Goal: Transaction & Acquisition: Download file/media

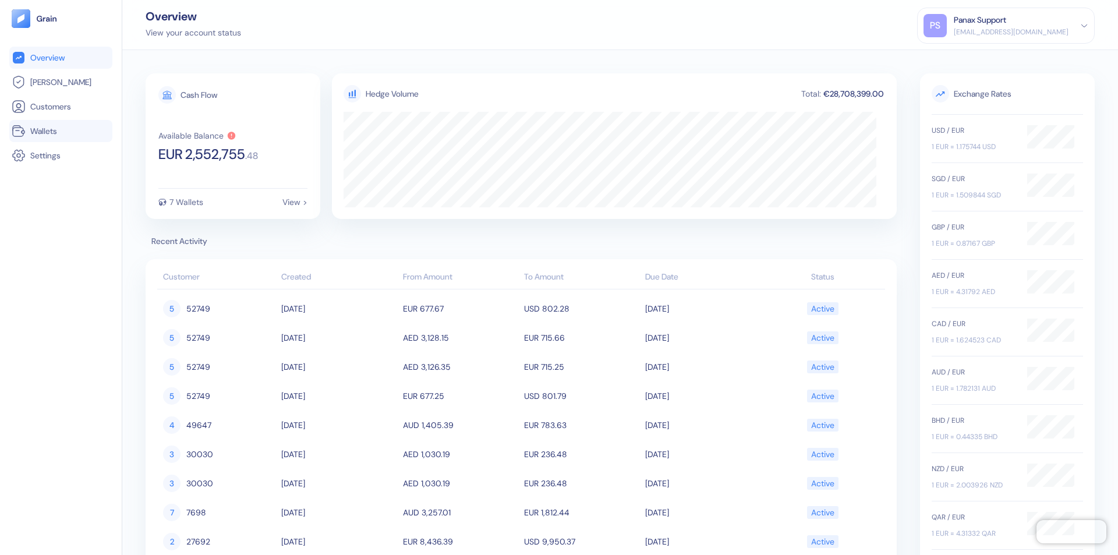
click at [61, 131] on link "Wallets" at bounding box center [61, 131] width 98 height 14
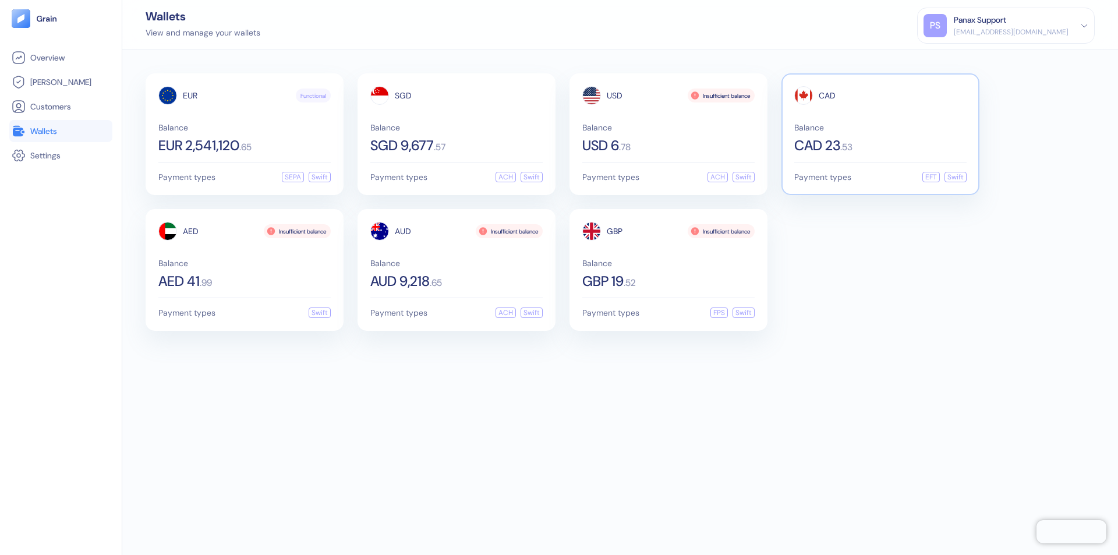
click at [827, 95] on span "CAD" at bounding box center [827, 95] width 17 height 8
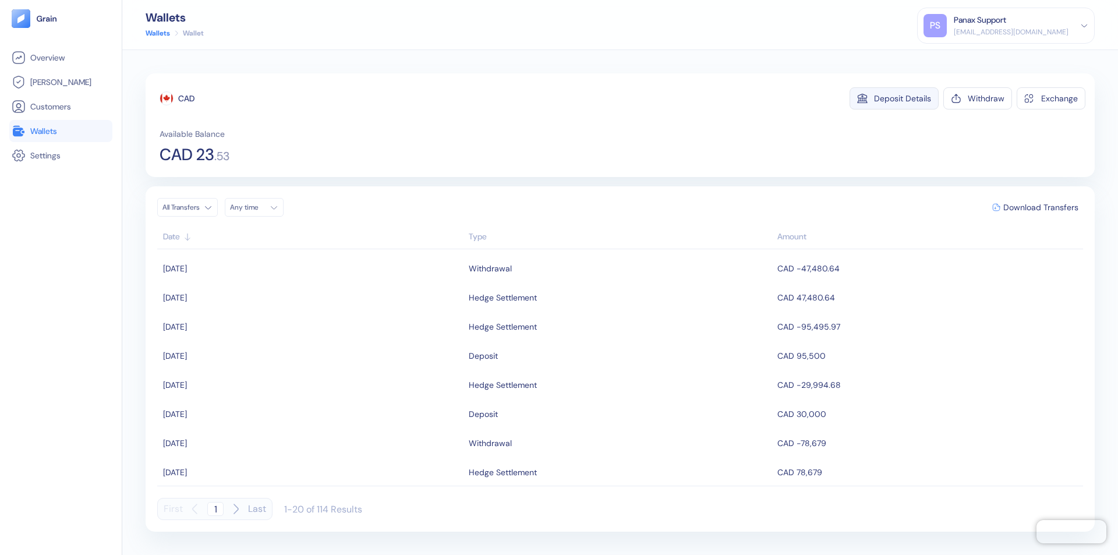
click at [902, 98] on div "Deposit Details" at bounding box center [902, 98] width 57 height 8
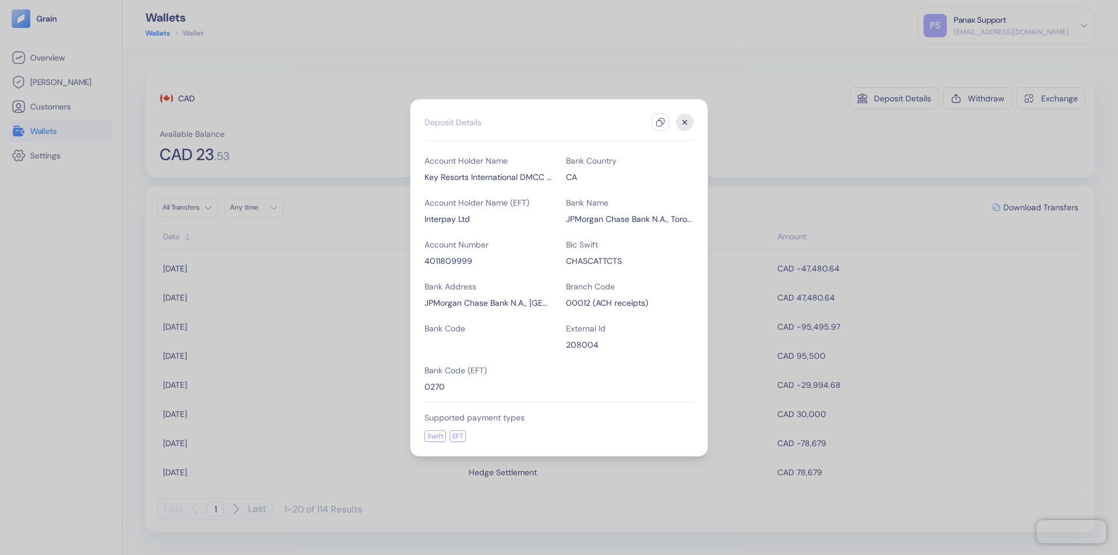
click at [660, 122] on icon "button" at bounding box center [659, 122] width 9 height 9
click at [685, 122] on icon "button" at bounding box center [685, 122] width 4 height 4
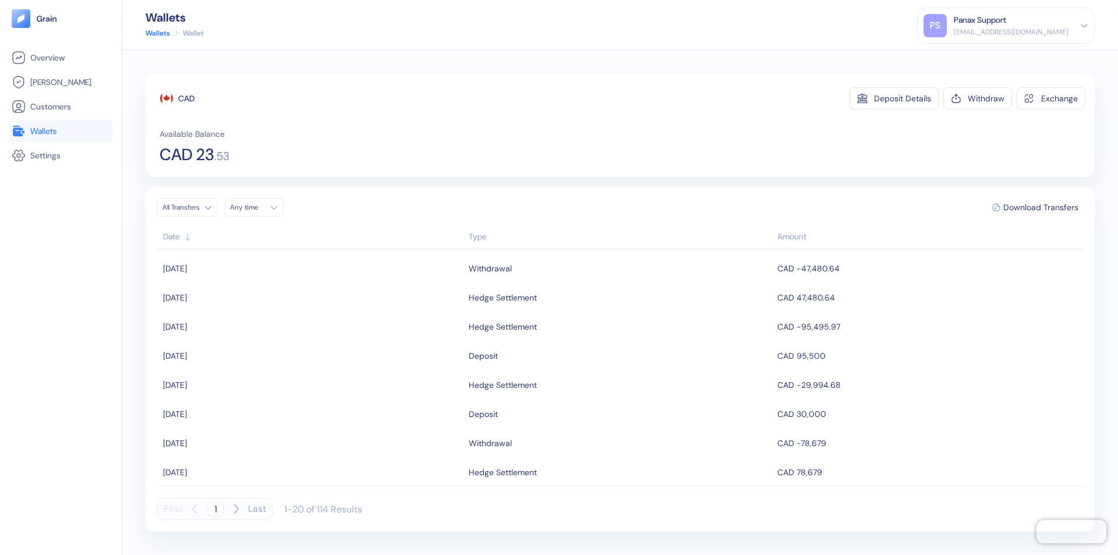
click at [257, 207] on div "Any time" at bounding box center [247, 207] width 35 height 9
click at [298, 300] on button "19" at bounding box center [298, 300] width 14 height 14
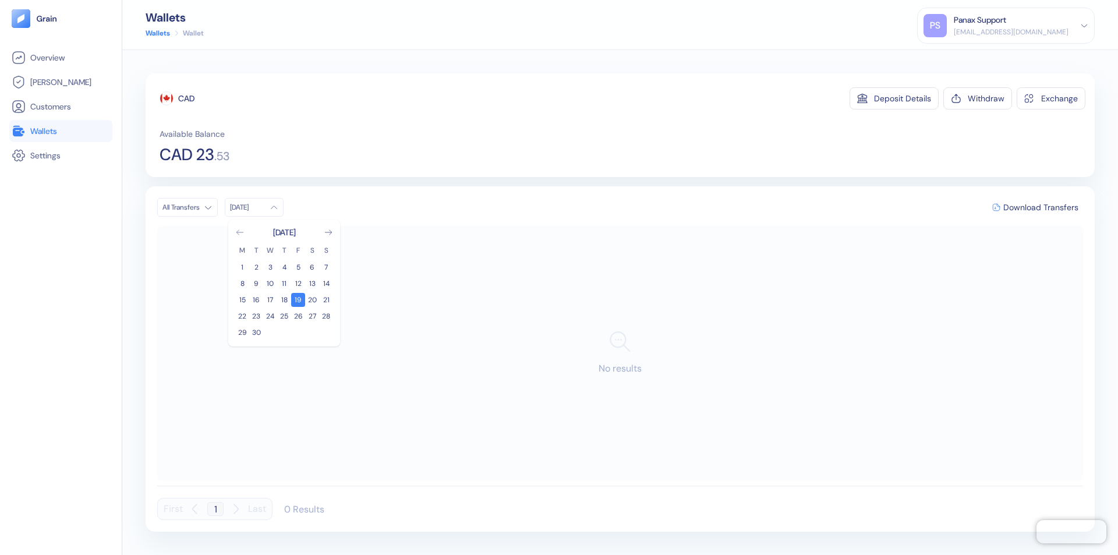
click at [240, 232] on icon "Go to previous month" at bounding box center [239, 232] width 6 height 5
click at [270, 316] on button "20" at bounding box center [270, 316] width 14 height 14
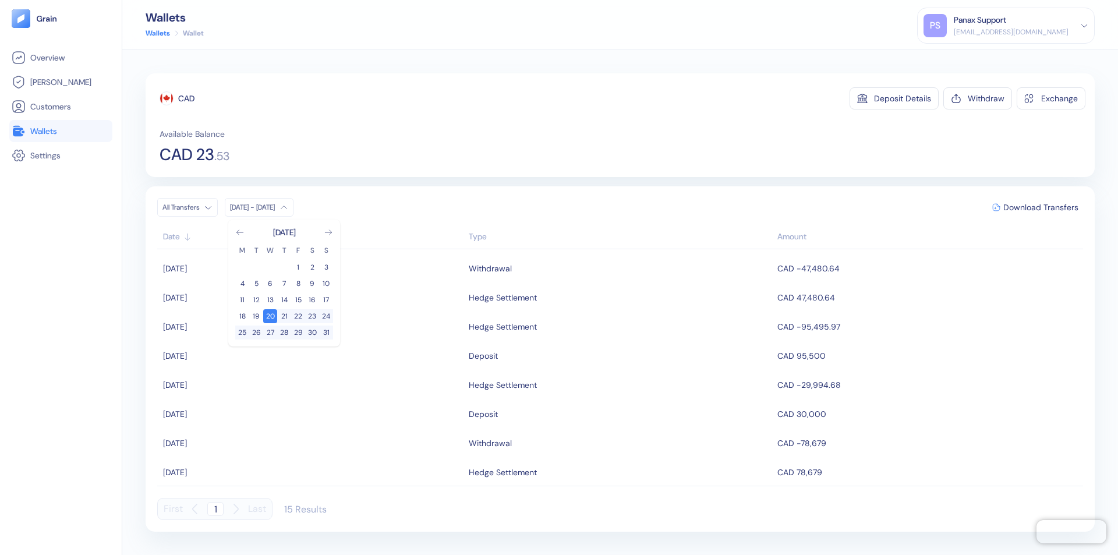
click at [186, 98] on div "CAD" at bounding box center [186, 99] width 16 height 12
click at [1040, 207] on span "Download Transfers" at bounding box center [1040, 207] width 75 height 8
click at [61, 131] on link "Wallets" at bounding box center [61, 131] width 98 height 14
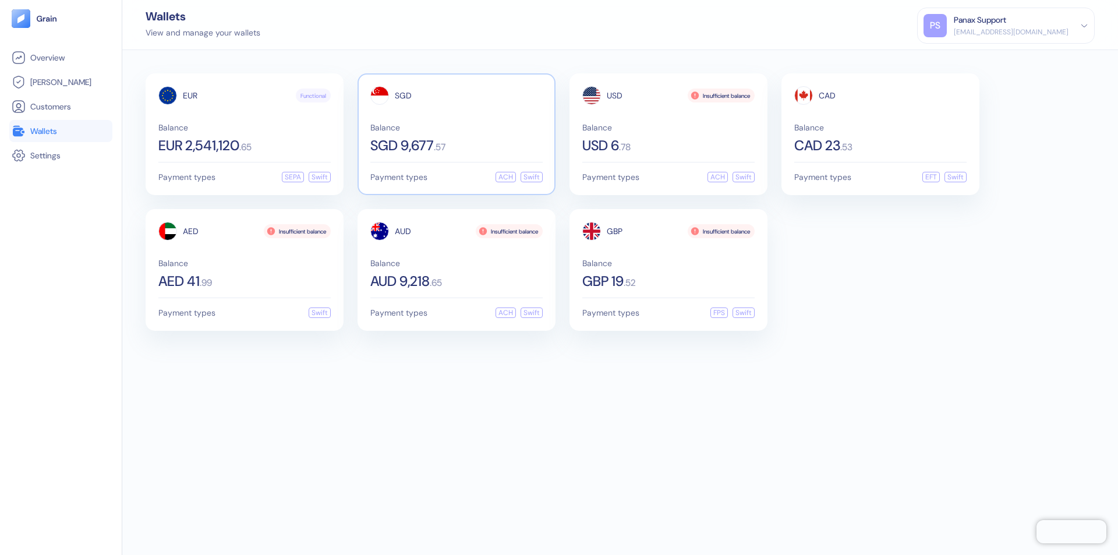
click at [403, 95] on span "SGD" at bounding box center [403, 95] width 17 height 8
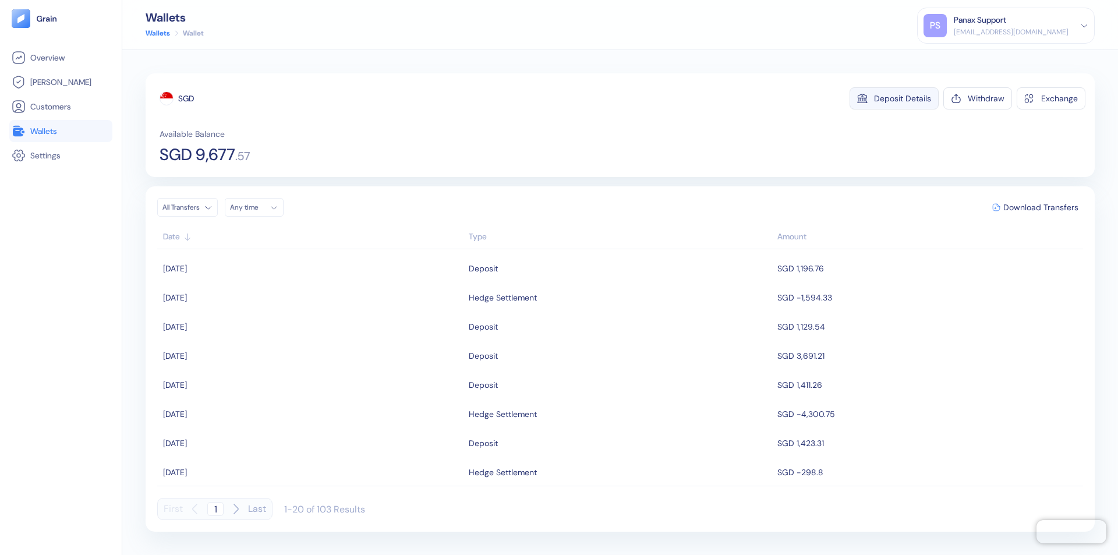
click at [902, 98] on div "Deposit Details" at bounding box center [902, 98] width 57 height 8
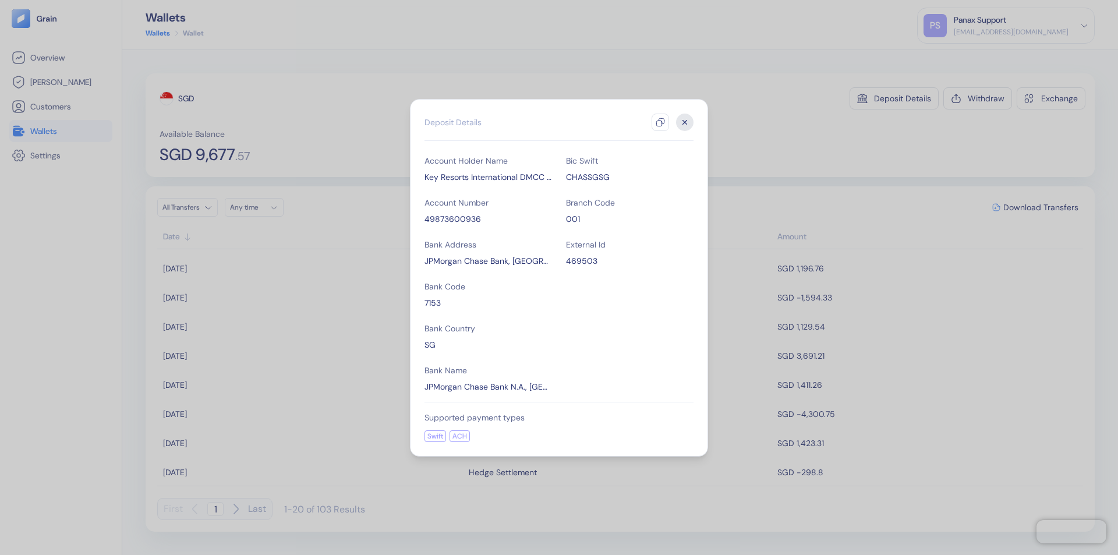
click at [660, 122] on icon "button" at bounding box center [659, 122] width 9 height 9
click at [685, 122] on icon "button" at bounding box center [685, 122] width 4 height 4
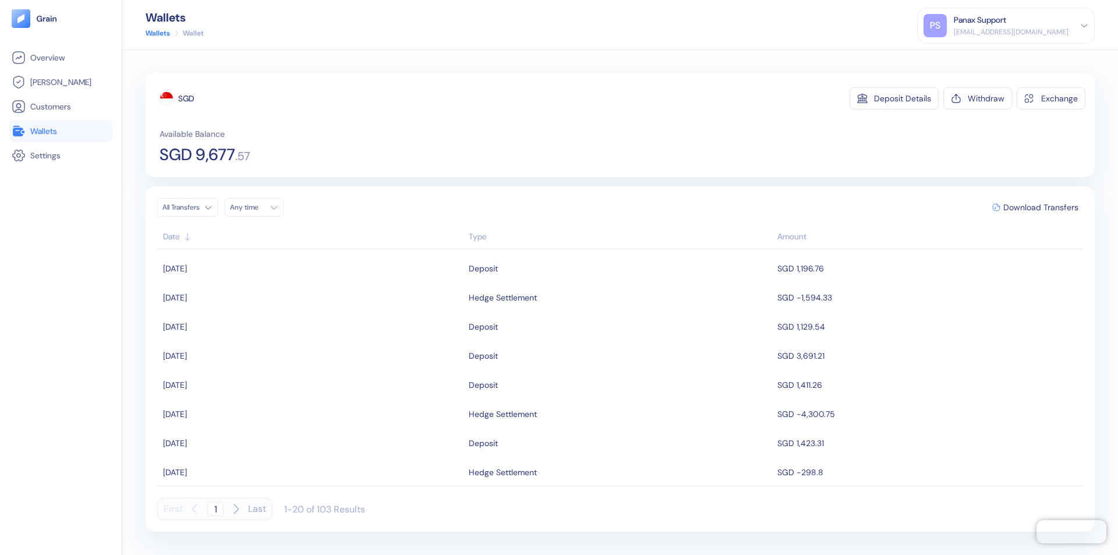
click at [257, 207] on div "Any time" at bounding box center [247, 207] width 35 height 9
click at [298, 300] on button "19" at bounding box center [298, 300] width 14 height 14
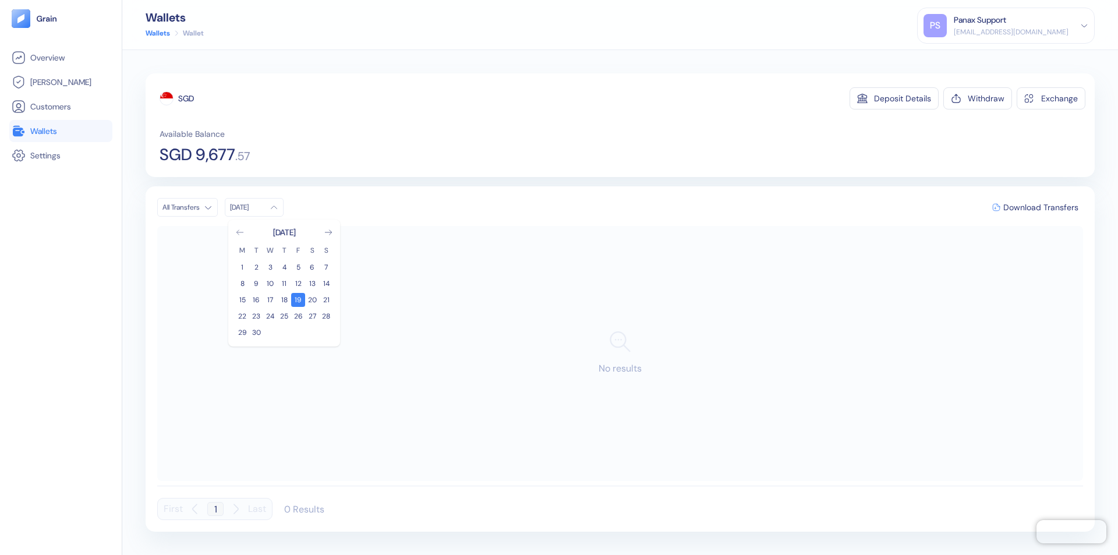
click at [240, 232] on icon "Go to previous month" at bounding box center [239, 232] width 6 height 5
click at [270, 316] on button "20" at bounding box center [270, 316] width 14 height 14
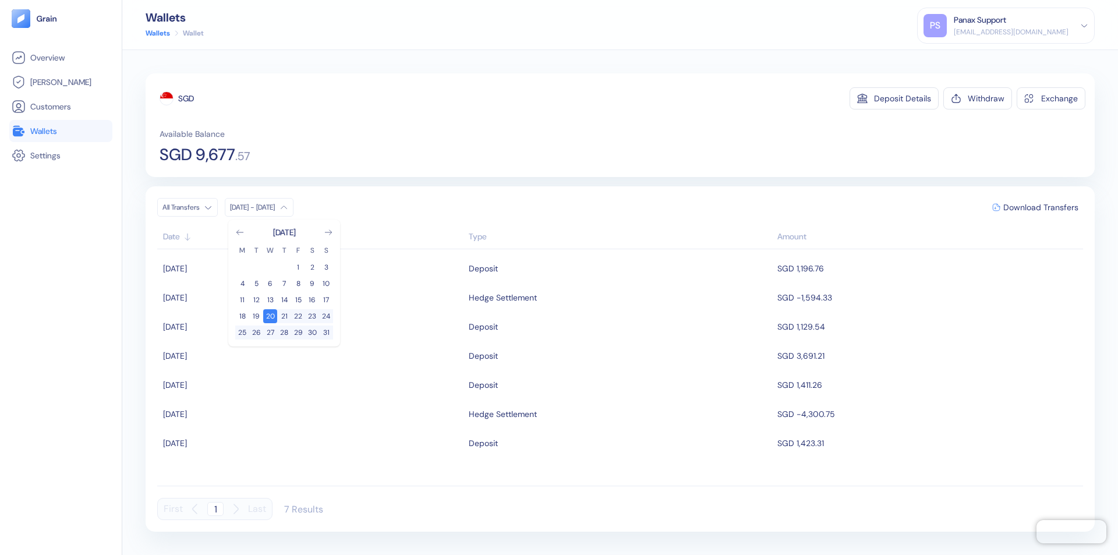
click at [186, 98] on div "SGD" at bounding box center [186, 99] width 16 height 12
click at [1040, 207] on span "Download Transfers" at bounding box center [1040, 207] width 75 height 8
click at [61, 131] on link "Wallets" at bounding box center [61, 131] width 98 height 14
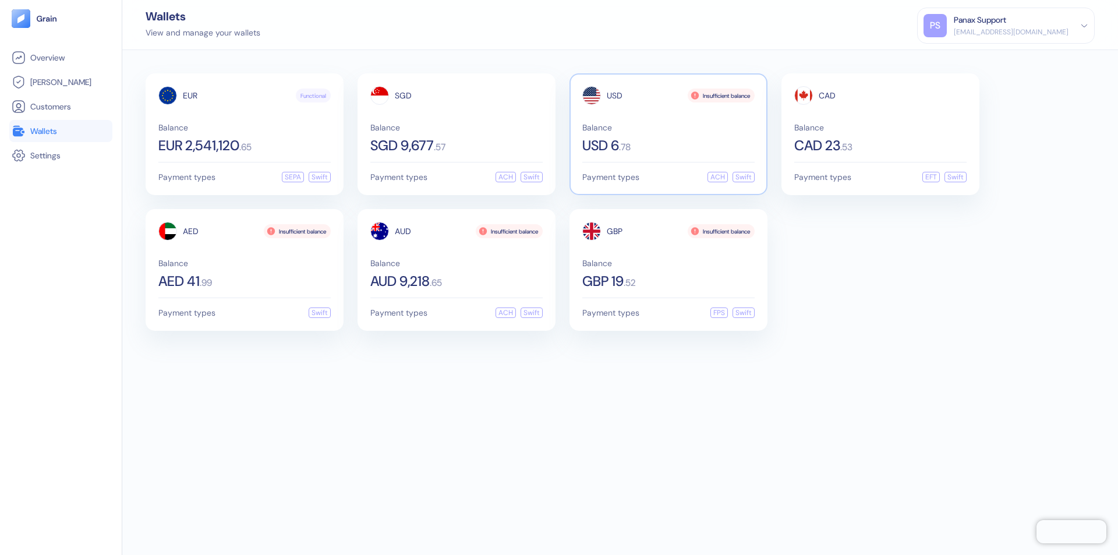
click at [614, 95] on span "USD" at bounding box center [615, 95] width 16 height 8
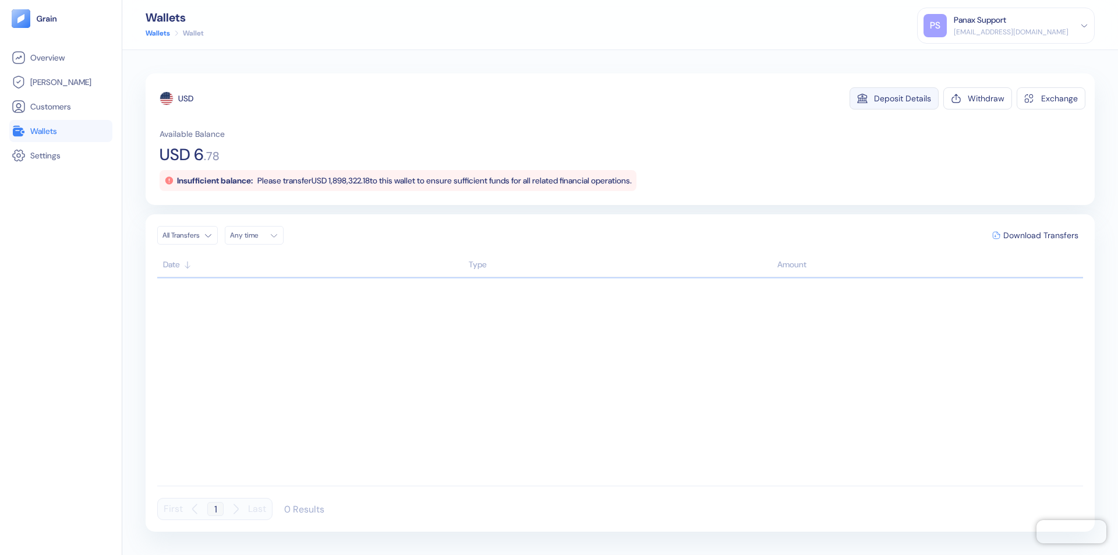
click at [902, 98] on div "Deposit Details" at bounding box center [902, 98] width 57 height 8
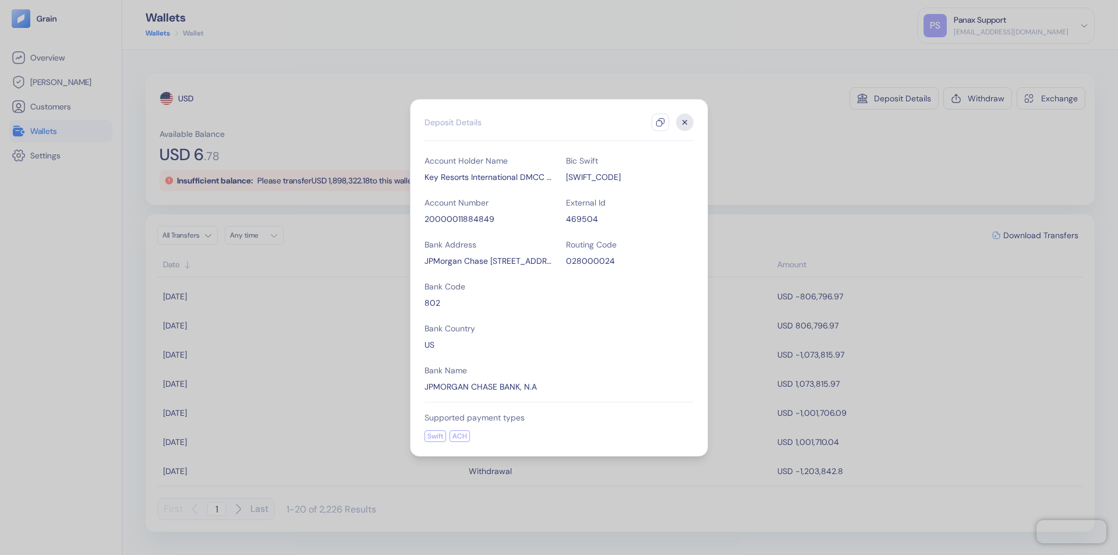
click at [660, 122] on icon "button" at bounding box center [659, 122] width 9 height 9
click at [685, 122] on icon "button" at bounding box center [685, 122] width 4 height 4
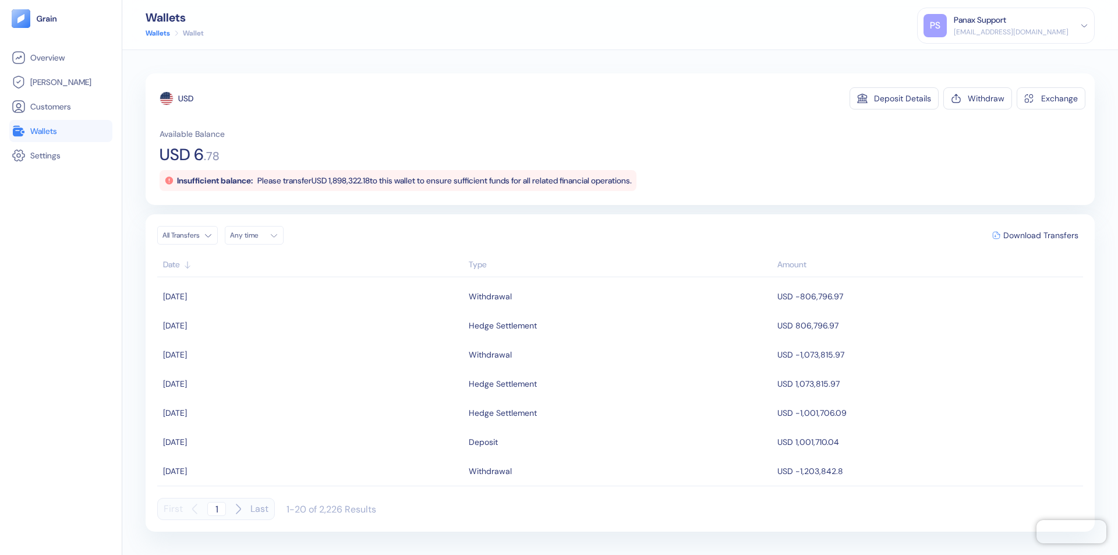
click at [257, 235] on div "Any time" at bounding box center [247, 235] width 35 height 9
click at [298, 328] on button "19" at bounding box center [298, 328] width 14 height 14
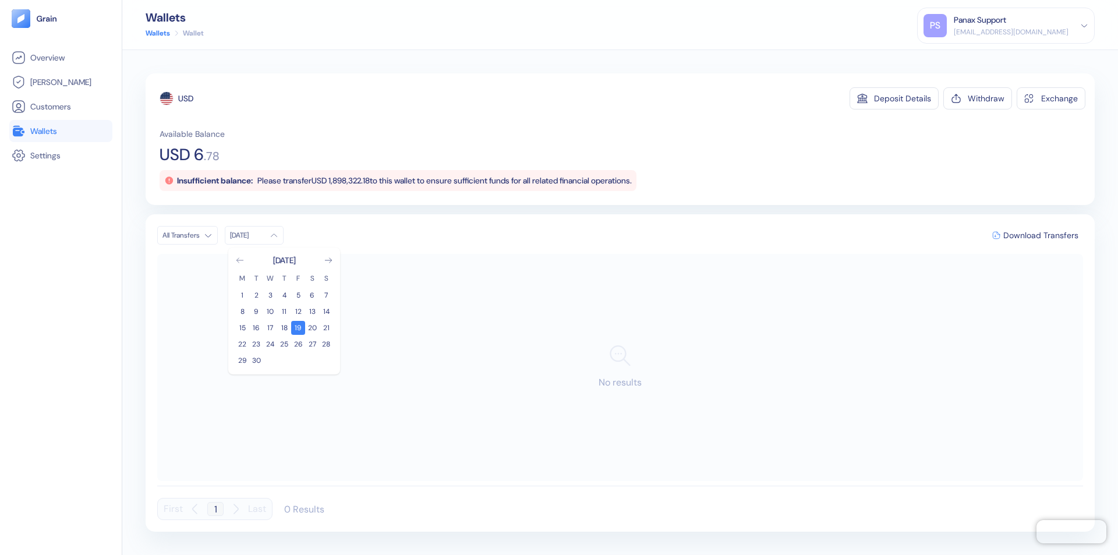
click at [240, 260] on icon "Go to previous month" at bounding box center [239, 260] width 6 height 5
click at [270, 344] on button "20" at bounding box center [270, 344] width 14 height 14
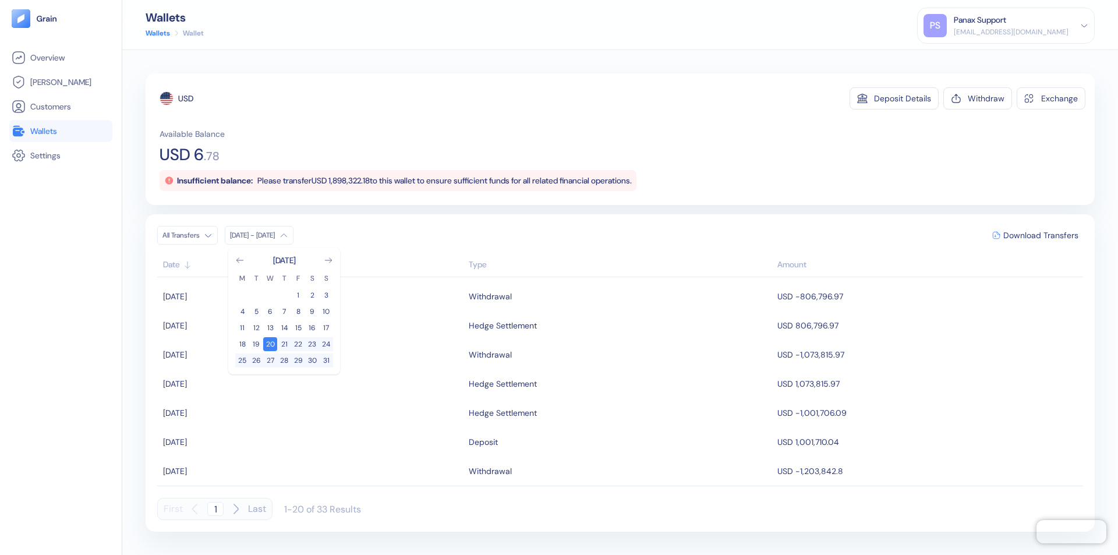
click at [186, 98] on div "USD" at bounding box center [185, 99] width 15 height 12
click at [1040, 235] on span "Download Transfers" at bounding box center [1040, 235] width 75 height 8
click at [61, 131] on link "Wallets" at bounding box center [61, 131] width 98 height 14
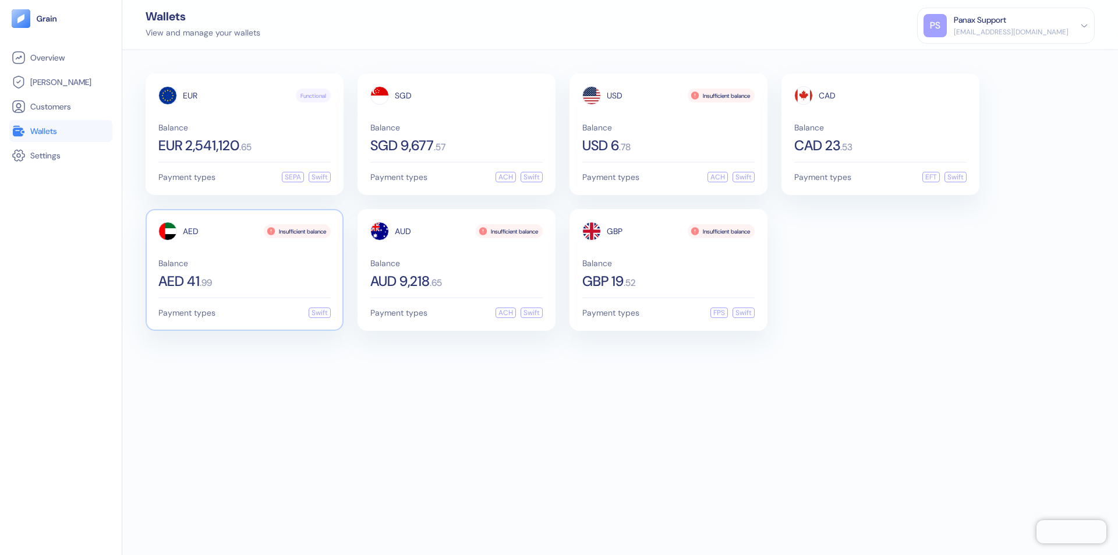
click at [190, 231] on span "AED" at bounding box center [191, 231] width 16 height 8
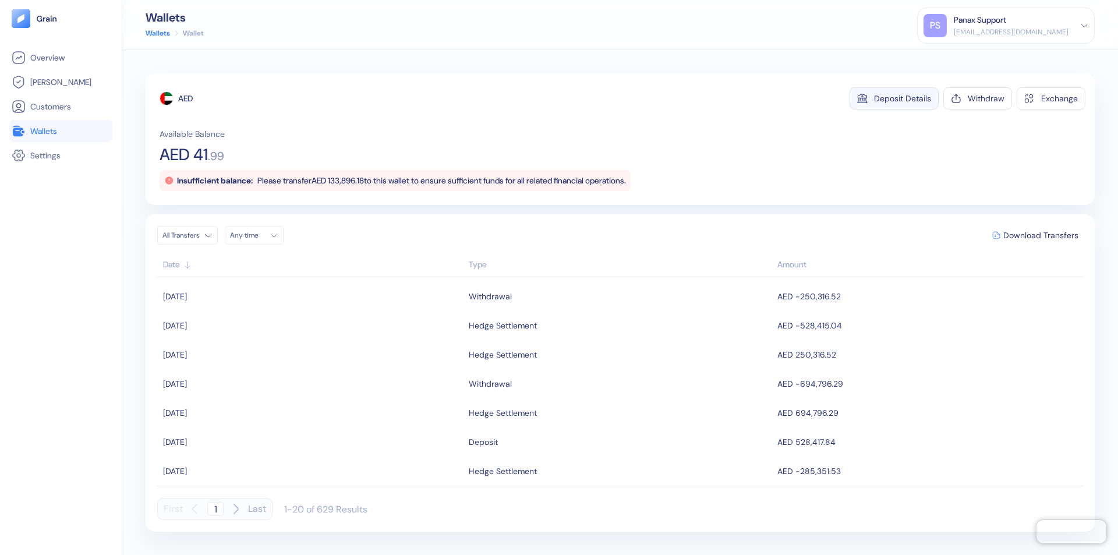
click at [902, 98] on div "Deposit Details" at bounding box center [902, 98] width 57 height 8
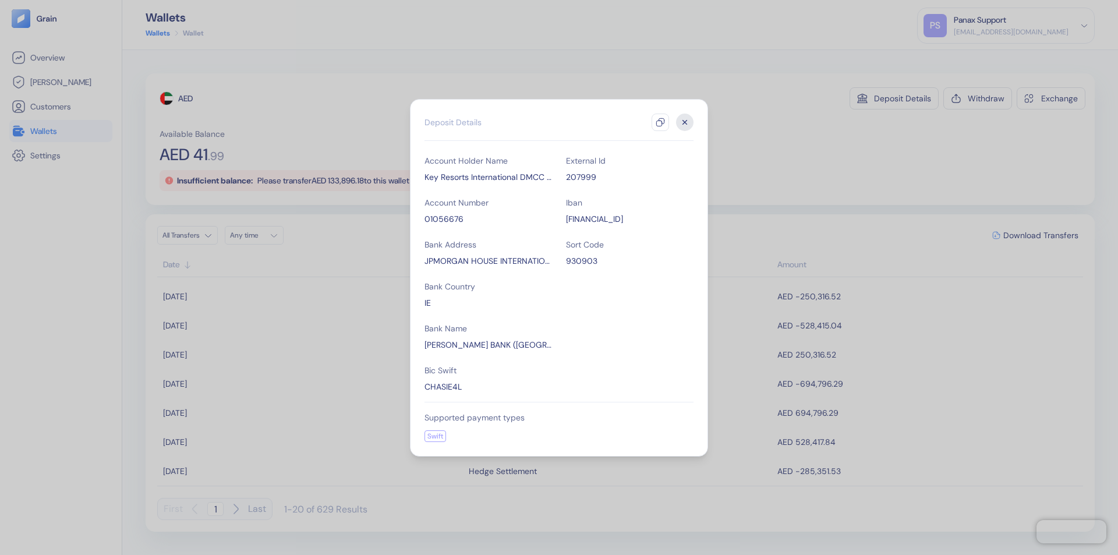
click at [660, 122] on icon "button" at bounding box center [659, 122] width 9 height 9
click at [685, 122] on icon "button" at bounding box center [685, 122] width 4 height 4
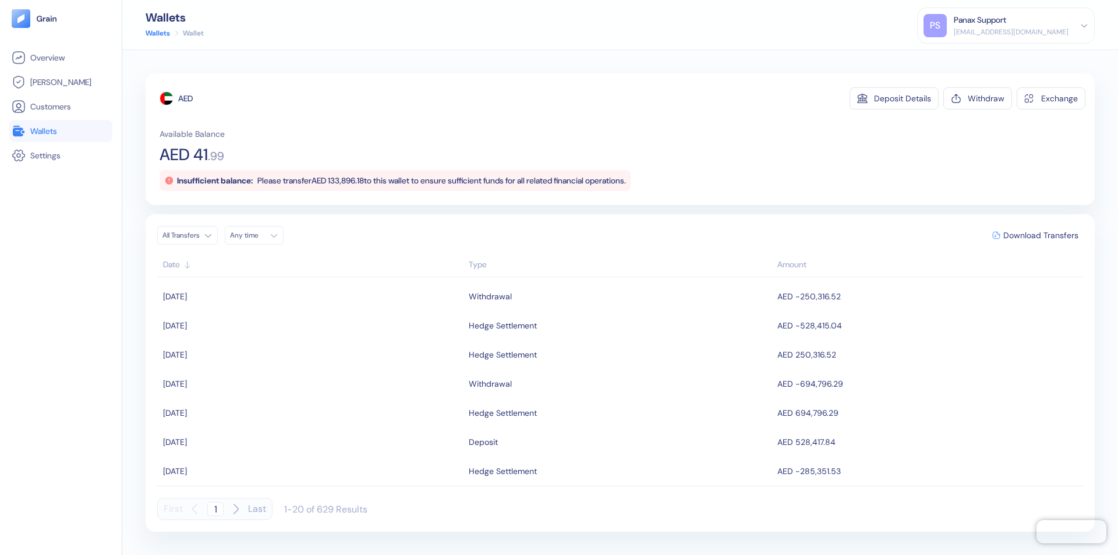
click at [257, 235] on div "Any time" at bounding box center [247, 235] width 35 height 9
click at [298, 328] on button "19" at bounding box center [298, 328] width 14 height 14
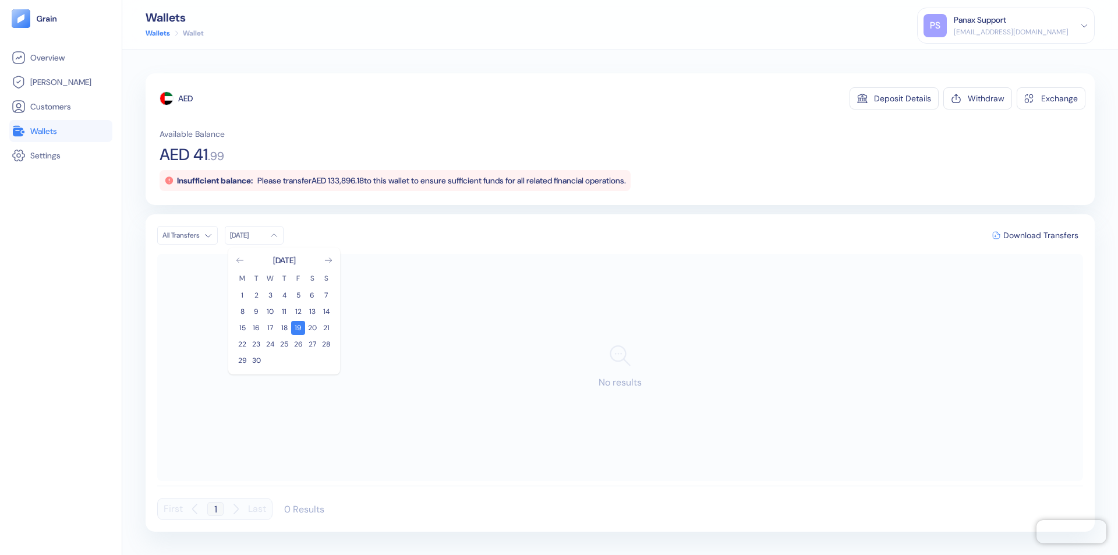
click at [240, 260] on icon "Go to previous month" at bounding box center [239, 260] width 6 height 5
click at [270, 344] on button "20" at bounding box center [270, 344] width 14 height 14
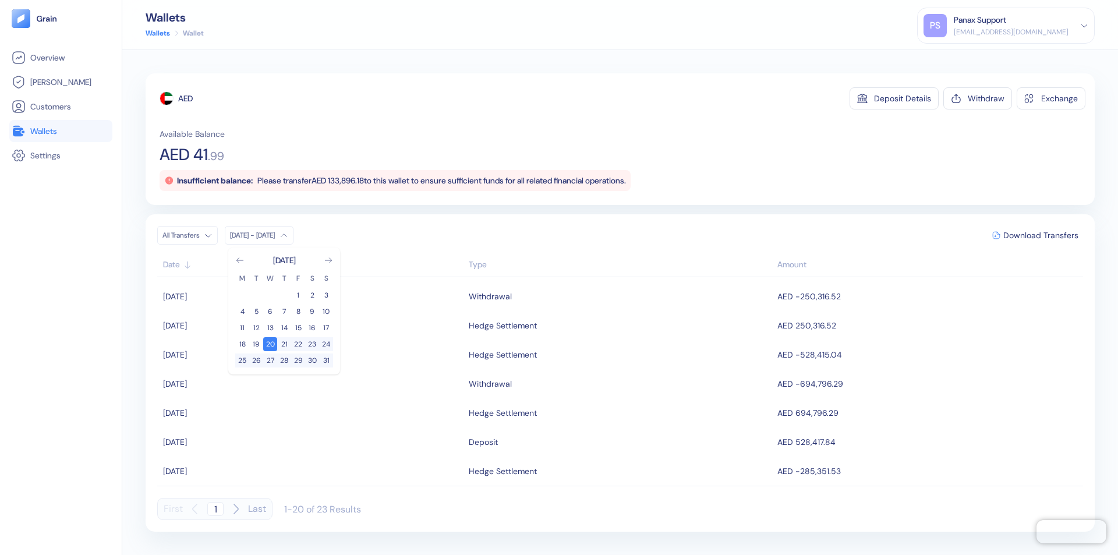
click at [186, 98] on div "AED" at bounding box center [185, 99] width 15 height 12
click at [1040, 235] on span "Download Transfers" at bounding box center [1040, 235] width 75 height 8
click at [61, 131] on link "Wallets" at bounding box center [61, 131] width 98 height 14
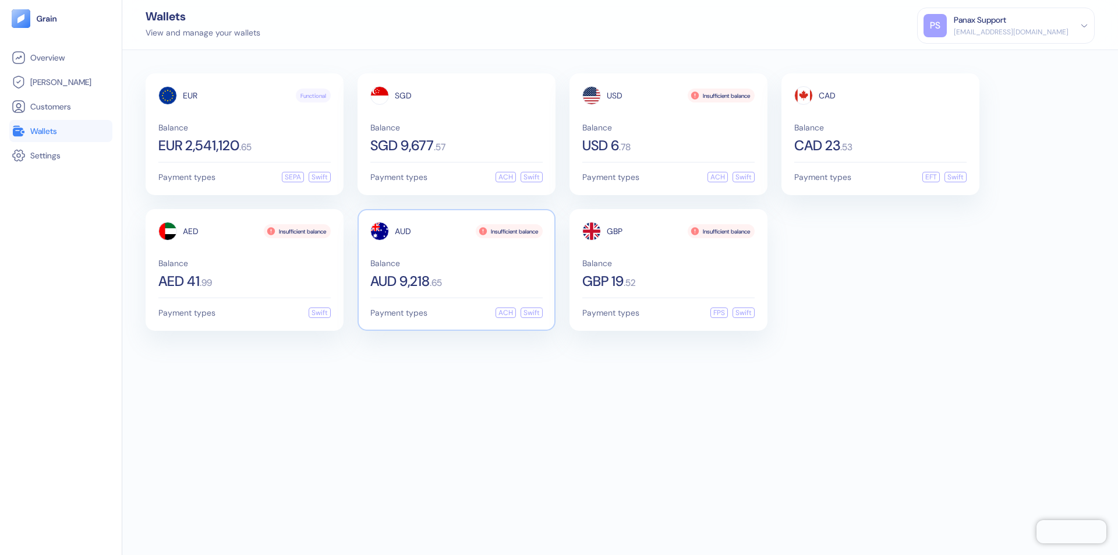
click at [403, 231] on span "AUD" at bounding box center [403, 231] width 16 height 8
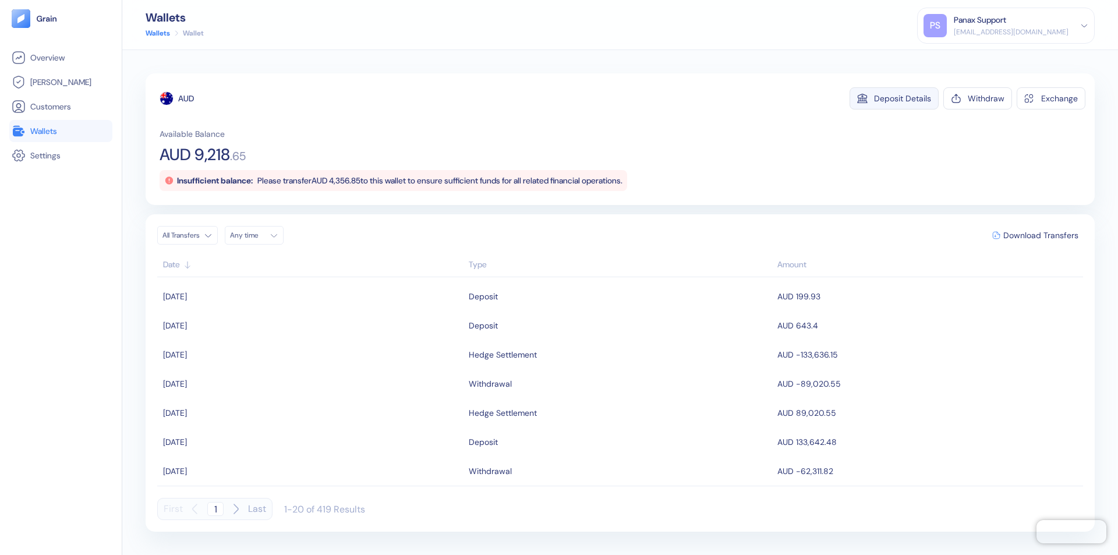
click at [902, 98] on div "Deposit Details" at bounding box center [902, 98] width 57 height 8
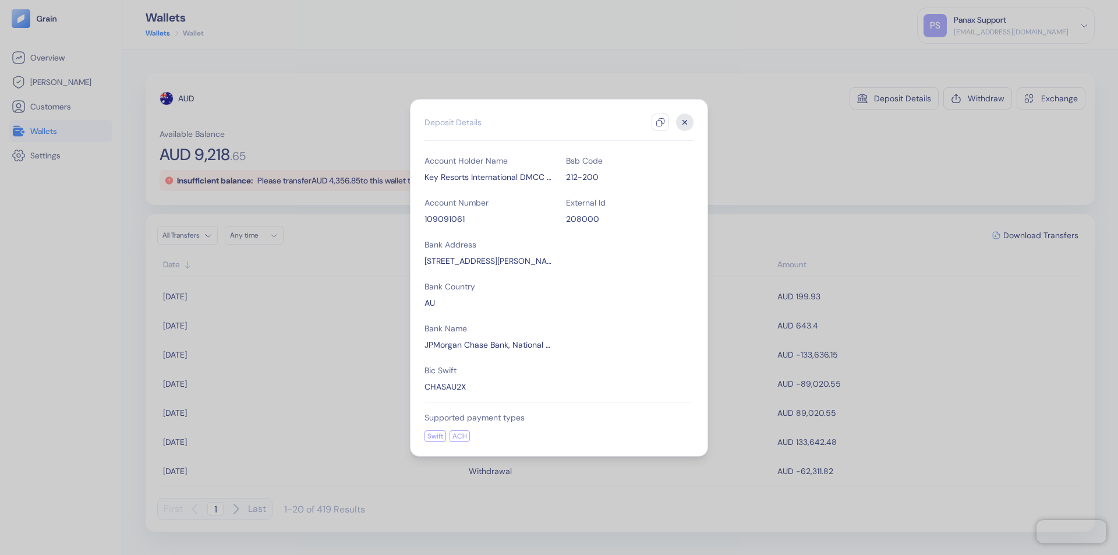
click at [660, 122] on icon "button" at bounding box center [659, 122] width 9 height 9
click at [685, 122] on icon "button" at bounding box center [685, 122] width 4 height 4
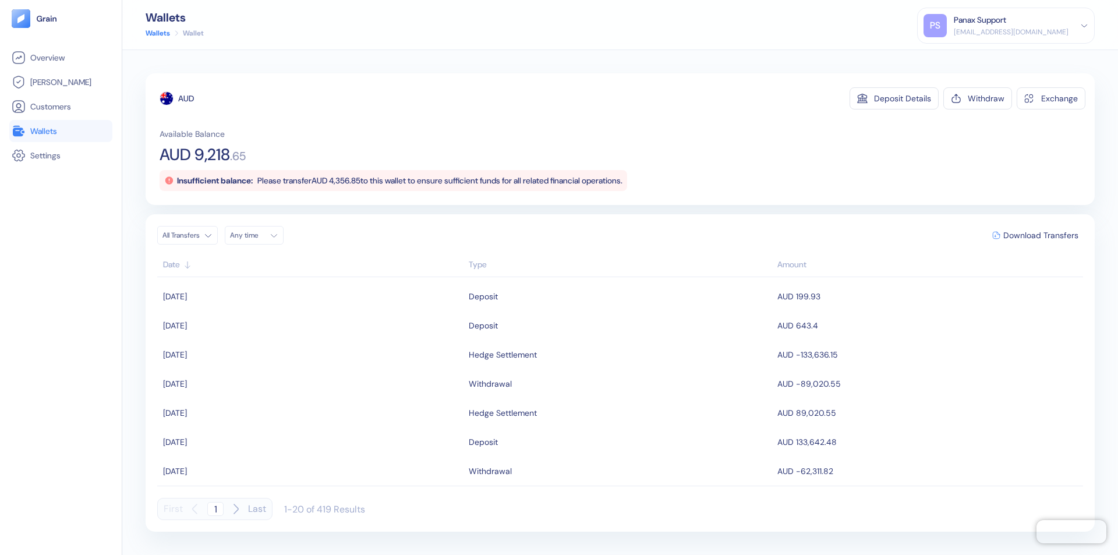
click at [257, 235] on div "Any time" at bounding box center [247, 235] width 35 height 9
click at [298, 328] on button "19" at bounding box center [298, 328] width 14 height 14
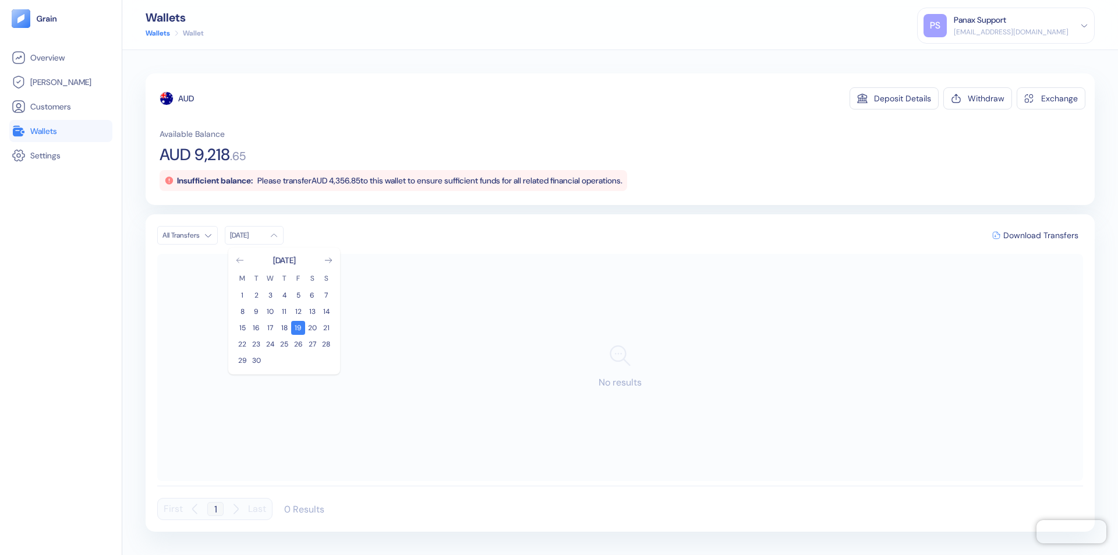
click at [240, 260] on icon "Go to previous month" at bounding box center [239, 260] width 6 height 5
click at [270, 344] on button "20" at bounding box center [270, 344] width 14 height 14
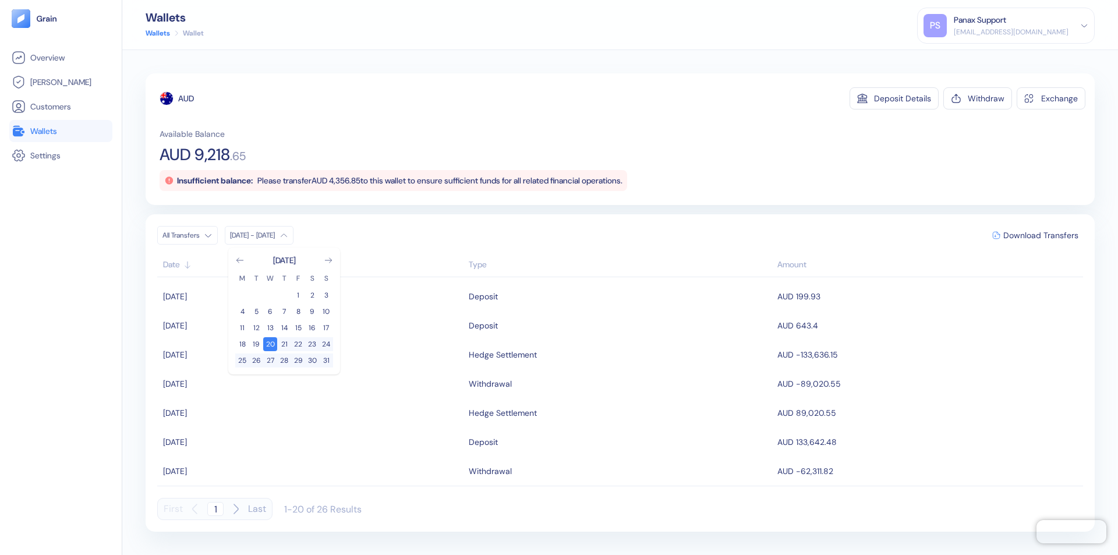
click at [186, 98] on div "AUD" at bounding box center [186, 99] width 16 height 12
click at [1040, 235] on span "Download Transfers" at bounding box center [1040, 235] width 75 height 8
click at [61, 131] on link "Wallets" at bounding box center [61, 131] width 98 height 14
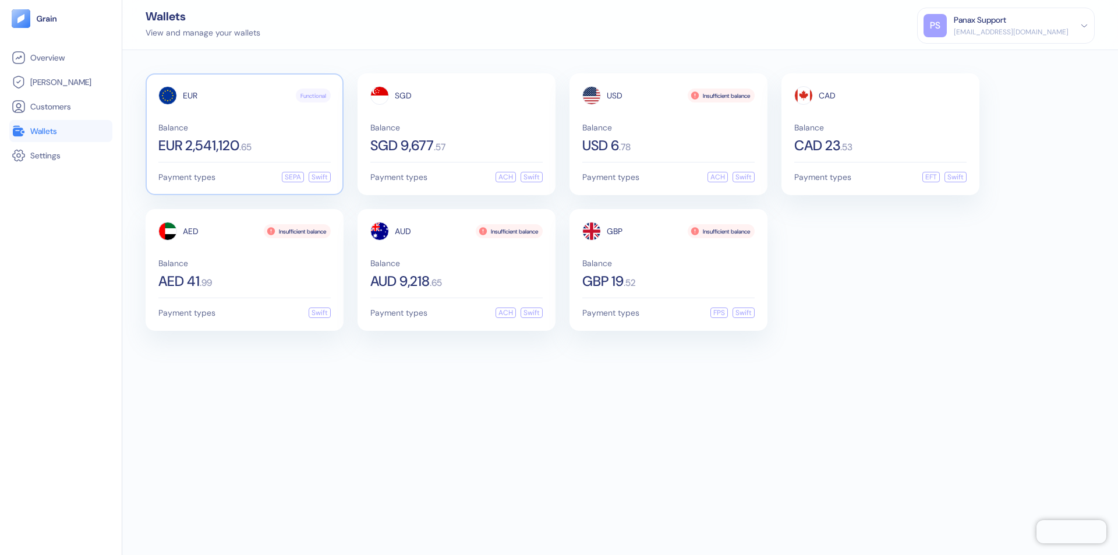
click at [190, 95] on span "EUR" at bounding box center [190, 95] width 15 height 8
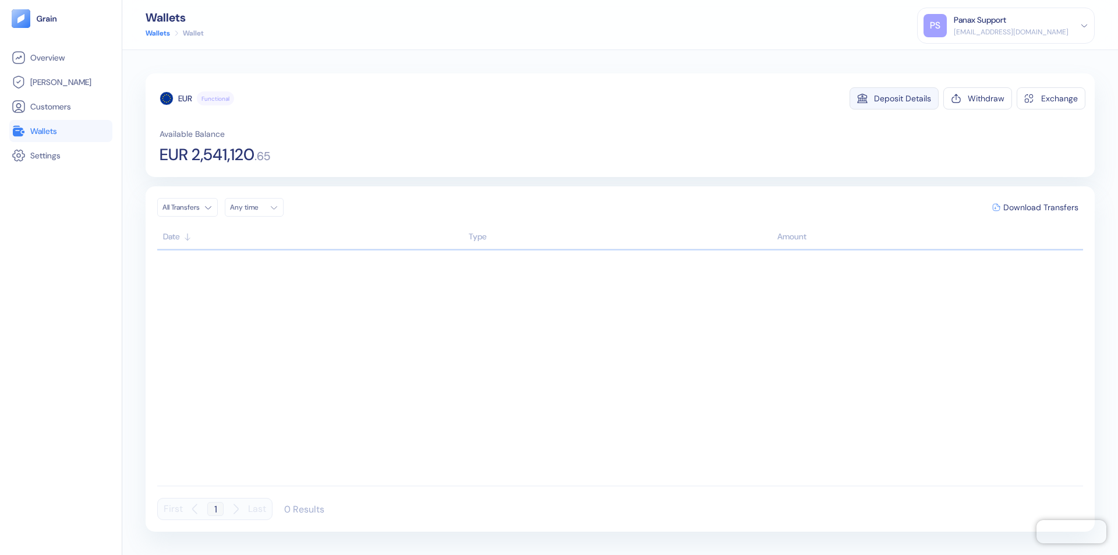
click at [902, 98] on div "Deposit Details" at bounding box center [902, 98] width 57 height 8
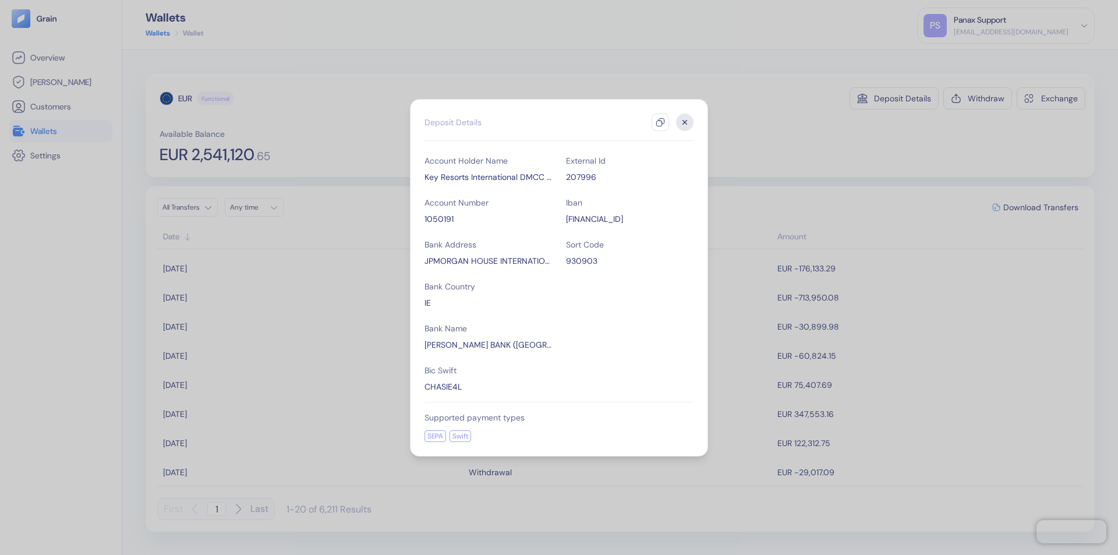
click at [660, 122] on icon "button" at bounding box center [659, 122] width 9 height 9
click at [685, 122] on icon "button" at bounding box center [685, 122] width 4 height 4
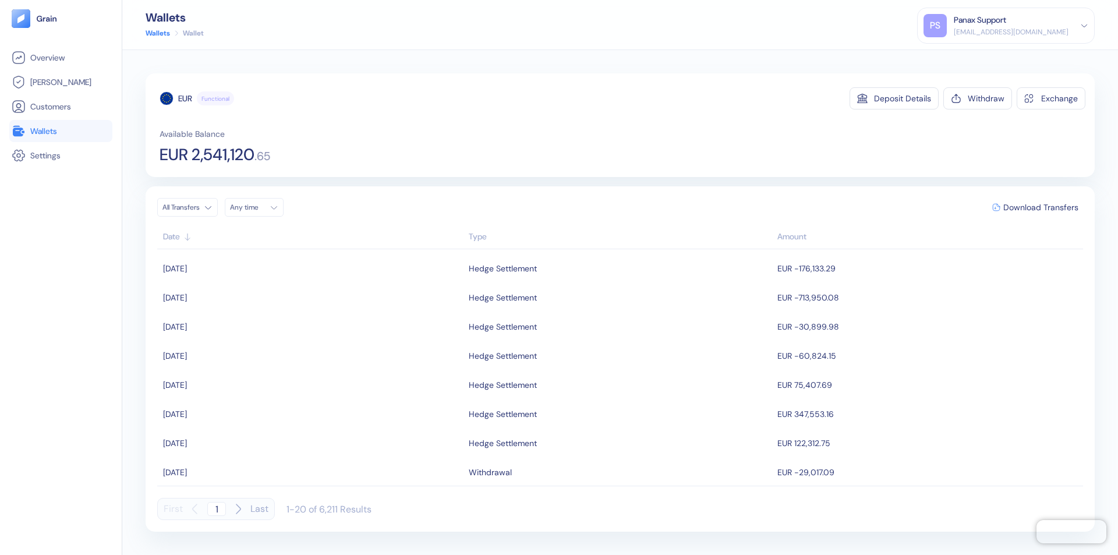
click at [257, 207] on div "Any time" at bounding box center [247, 207] width 35 height 9
click at [298, 300] on button "19" at bounding box center [298, 300] width 14 height 14
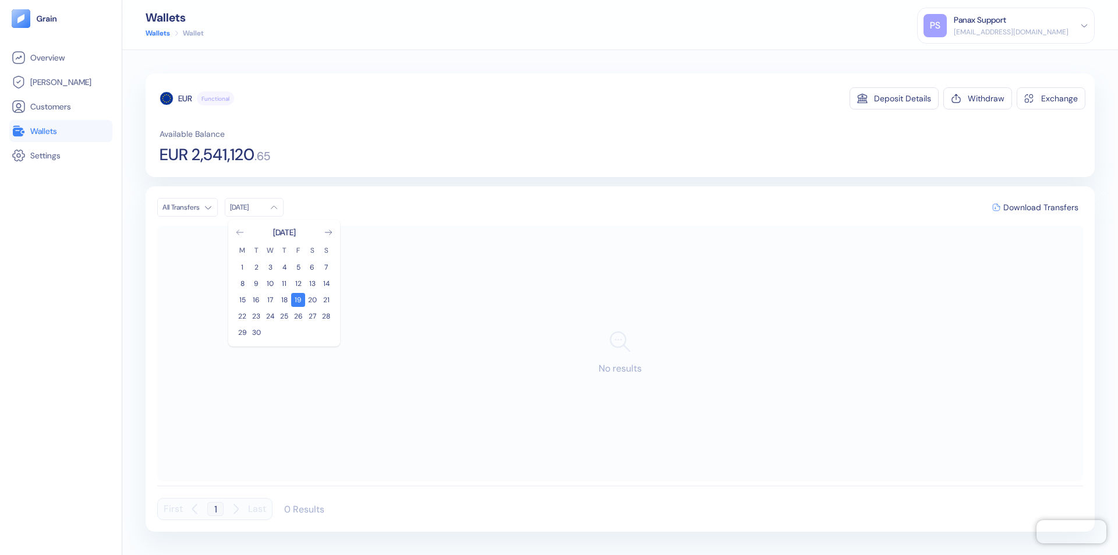
click at [240, 232] on icon "Go to previous month" at bounding box center [239, 232] width 6 height 5
click at [270, 316] on button "20" at bounding box center [270, 316] width 14 height 14
click at [185, 98] on div "EUR" at bounding box center [185, 99] width 14 height 12
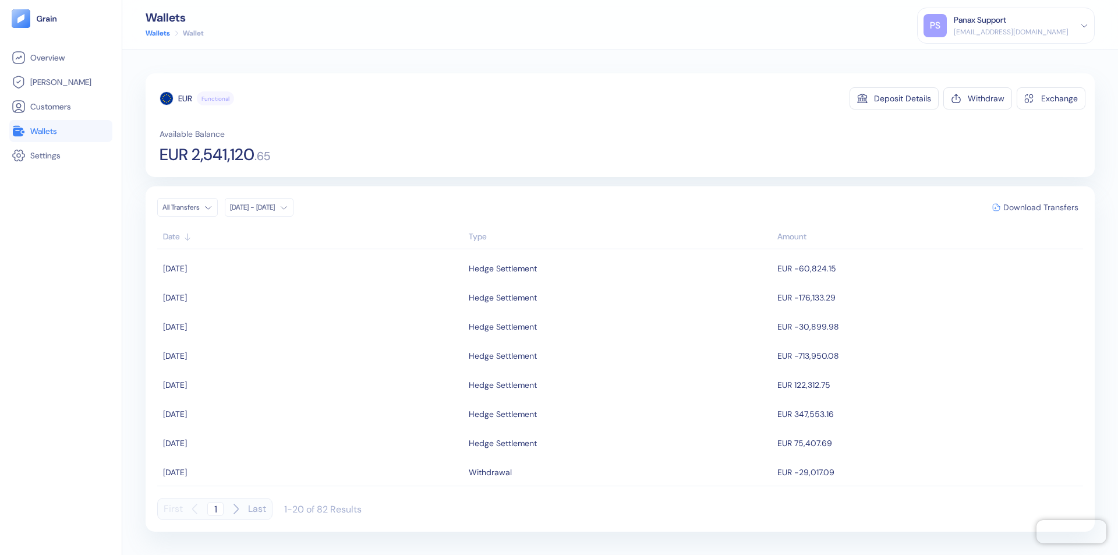
click at [1040, 207] on span "Download Transfers" at bounding box center [1040, 207] width 75 height 8
click at [61, 131] on link "Wallets" at bounding box center [61, 131] width 98 height 14
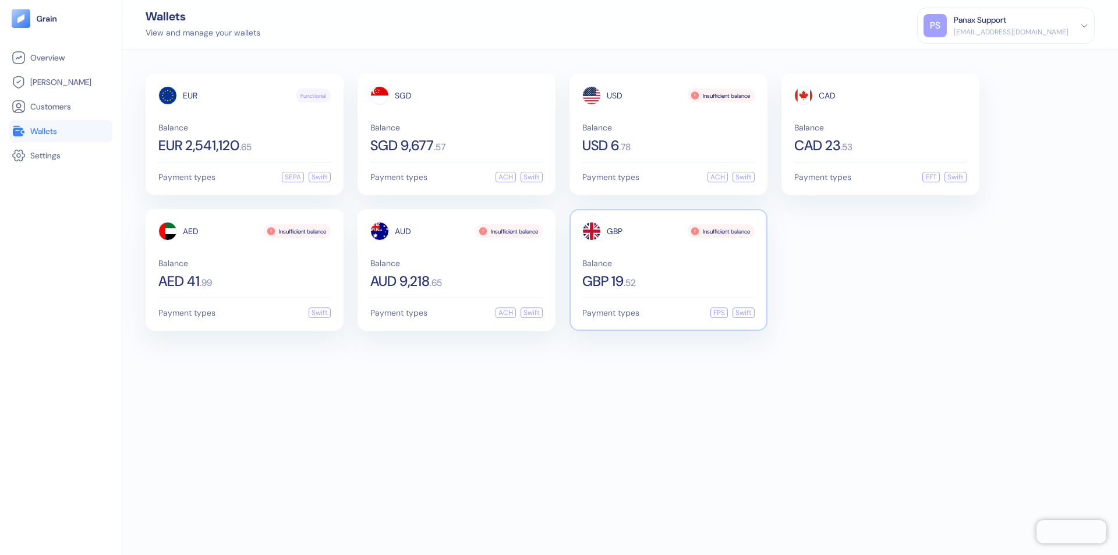
click at [614, 231] on span "GBP" at bounding box center [615, 231] width 16 height 8
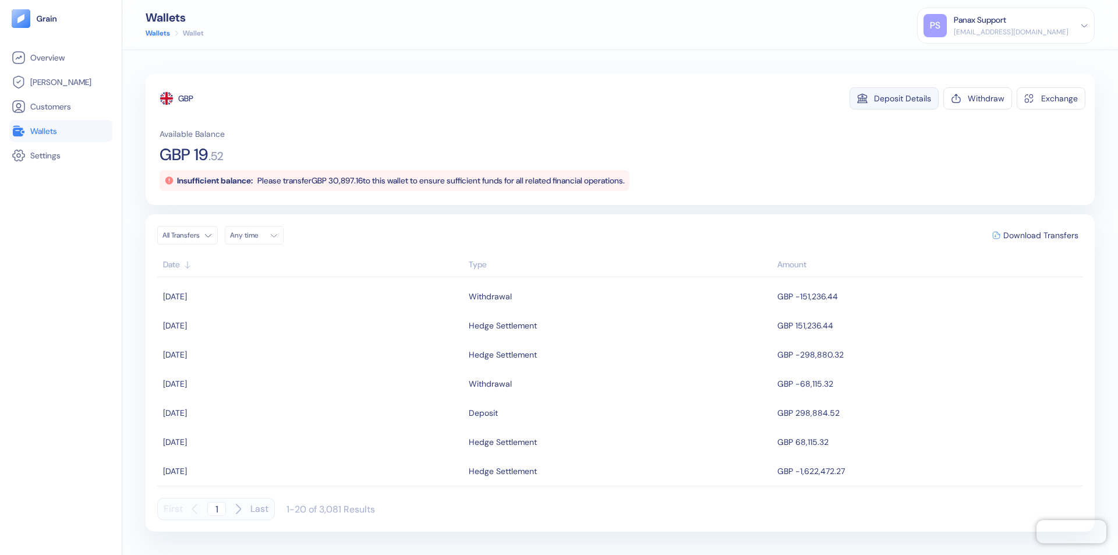
click at [902, 98] on div "Deposit Details" at bounding box center [902, 98] width 57 height 8
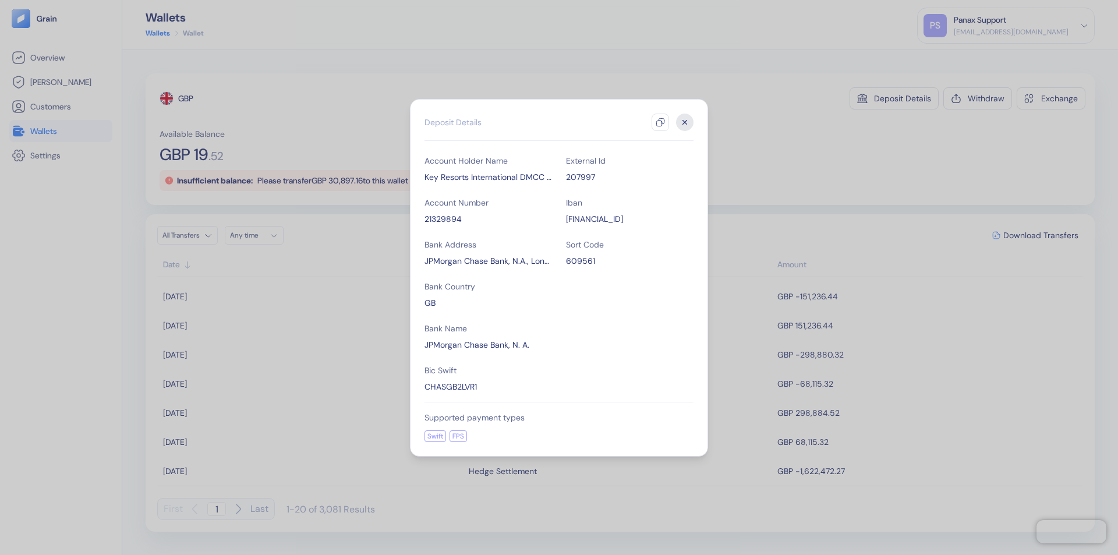
click at [660, 122] on icon "button" at bounding box center [659, 122] width 9 height 9
click at [685, 122] on icon "button" at bounding box center [685, 122] width 4 height 4
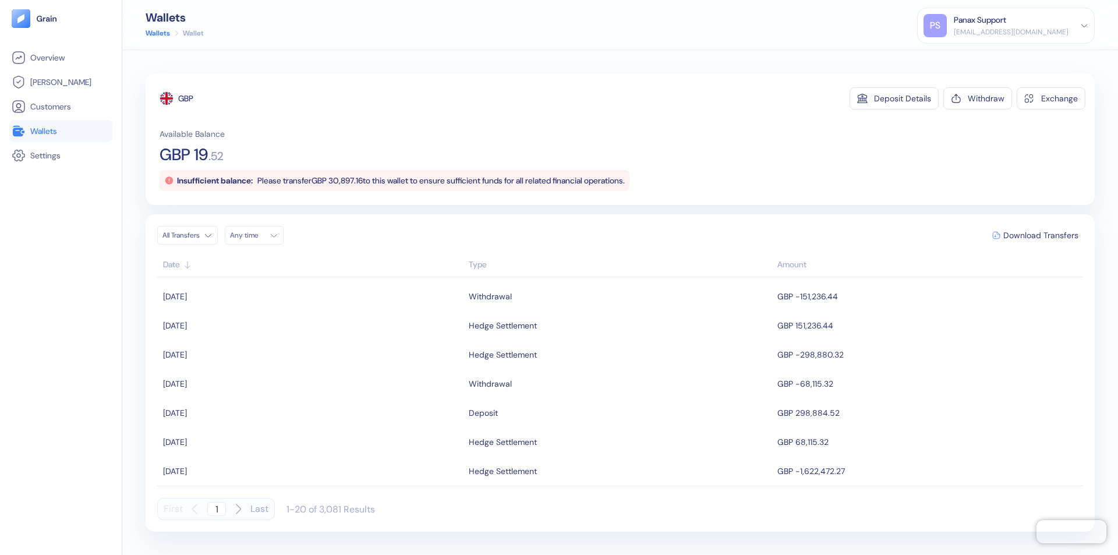
click at [257, 235] on div "Any time" at bounding box center [247, 235] width 35 height 9
click at [298, 328] on button "19" at bounding box center [298, 328] width 14 height 14
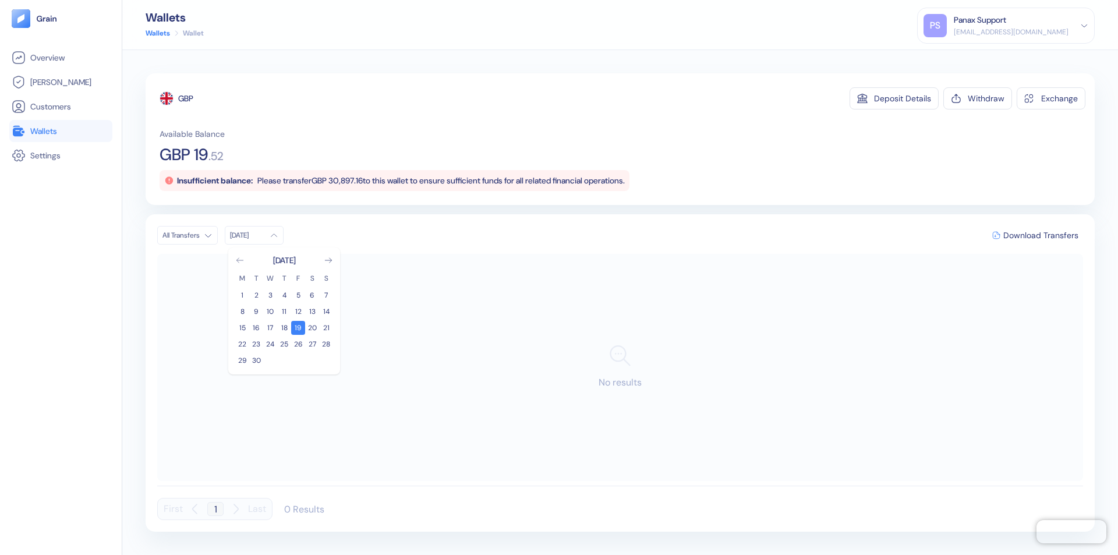
click at [240, 260] on icon "Go to previous month" at bounding box center [239, 260] width 6 height 5
click at [270, 344] on button "20" at bounding box center [270, 344] width 14 height 14
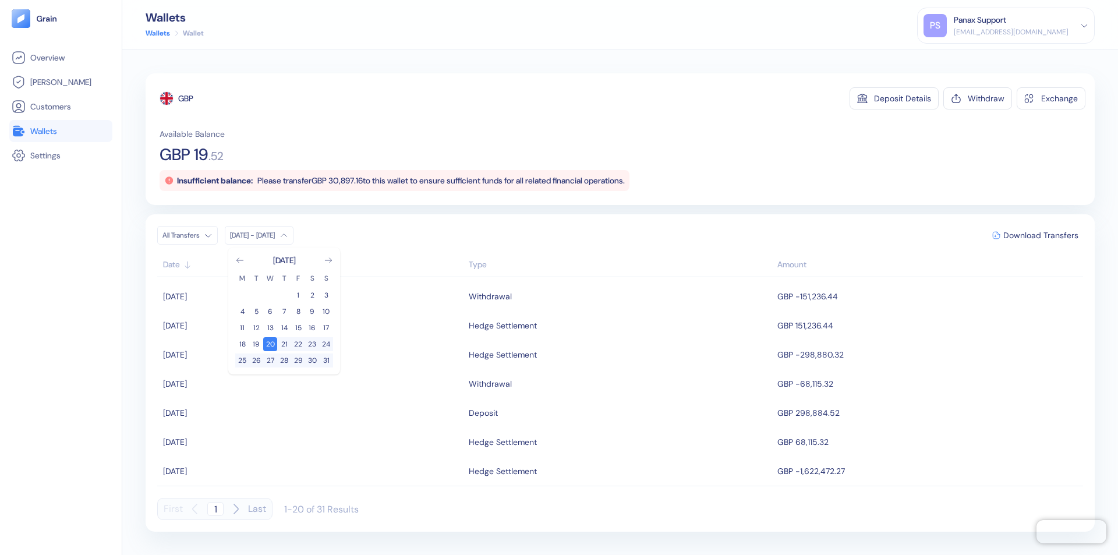
click at [186, 98] on div "GBP" at bounding box center [185, 99] width 15 height 12
click at [1040, 235] on span "Download Transfers" at bounding box center [1040, 235] width 75 height 8
click at [1006, 26] on div "Panax Support" at bounding box center [980, 20] width 52 height 12
click at [970, 58] on div "Sign Out" at bounding box center [954, 58] width 32 height 12
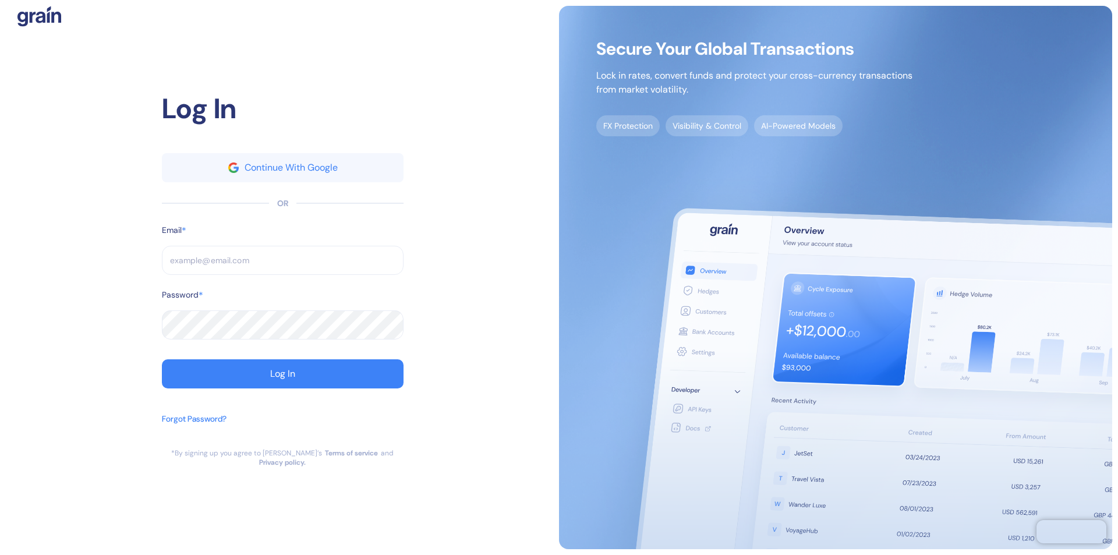
click at [282, 265] on input "text" at bounding box center [283, 260] width 242 height 29
type input "operations@thepanax.com"
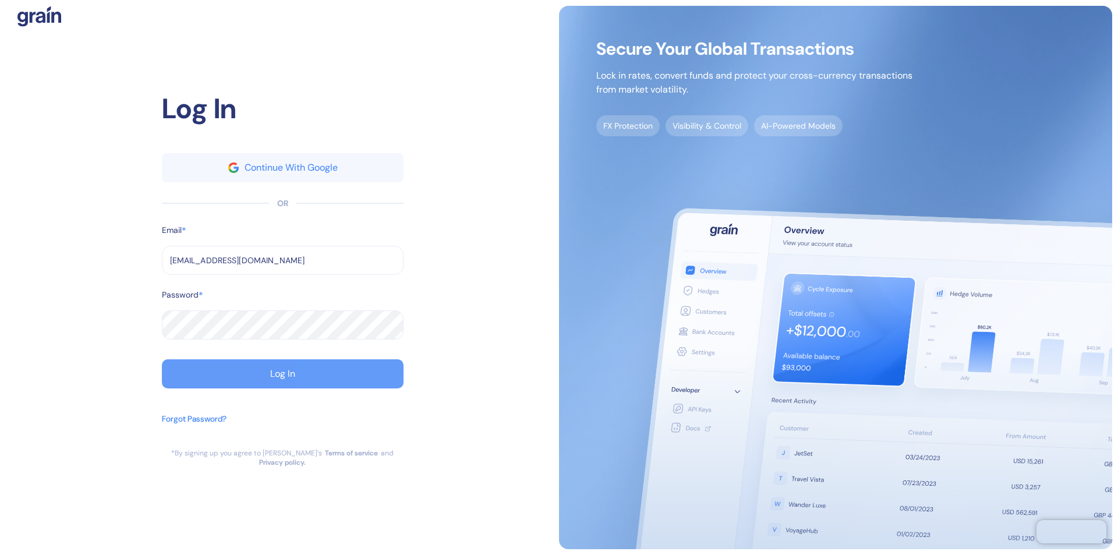
click at [282, 378] on div "Log In" at bounding box center [282, 373] width 25 height 9
